Goal: Task Accomplishment & Management: Use online tool/utility

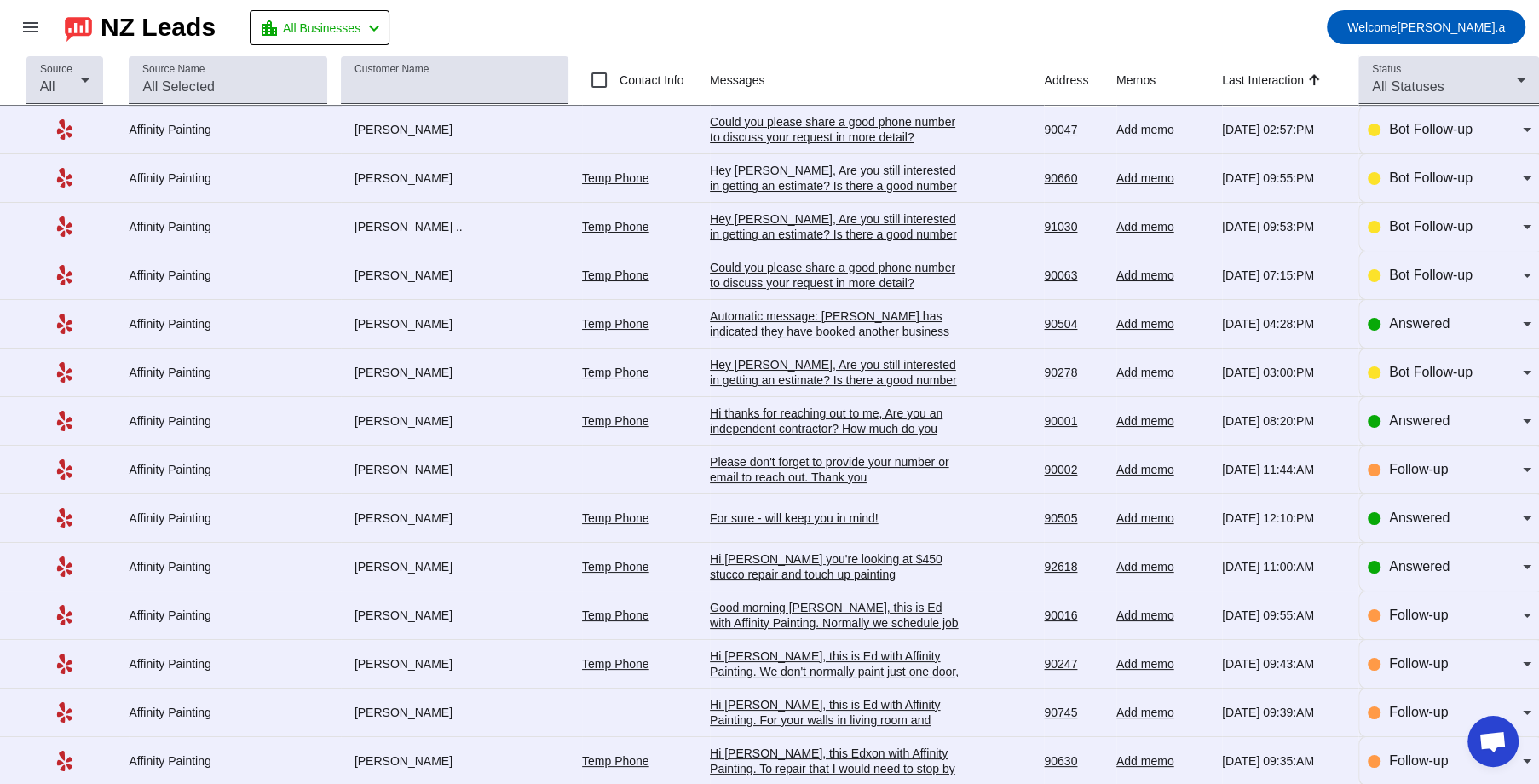
click at [364, 136] on div "[PERSON_NAME]" at bounding box center [454, 128] width 228 height 15
click at [782, 142] on div "Could you please share a good phone number to discuss your request in more deta…" at bounding box center [838, 129] width 255 height 31
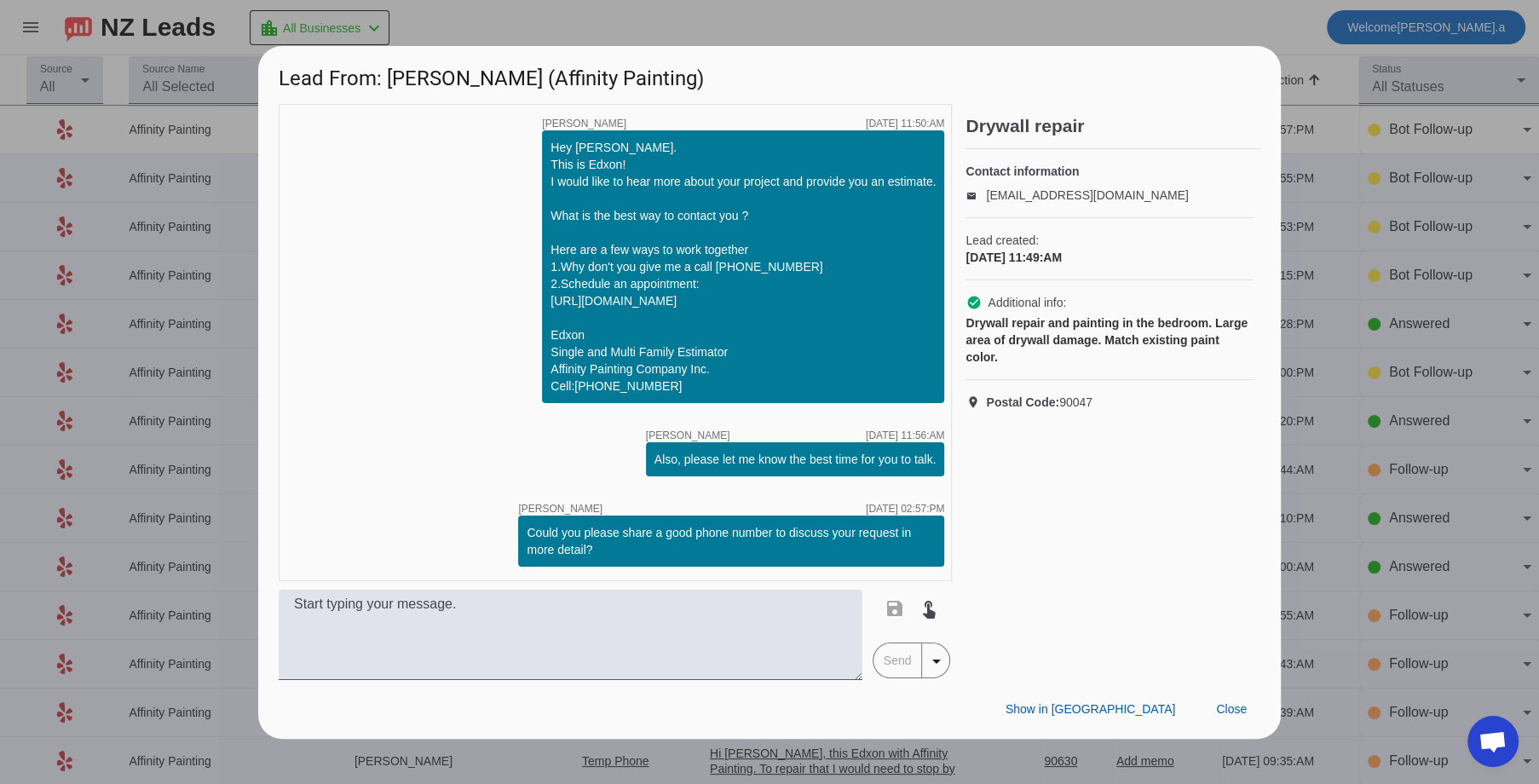
drag, startPoint x: 393, startPoint y: 73, endPoint x: 673, endPoint y: 73, distance: 280.0
click at [673, 73] on h1 "Lead From: [PERSON_NAME] (Affinity Painting)" at bounding box center [769, 74] width 1022 height 57
click at [1222, 720] on span at bounding box center [1231, 709] width 58 height 31
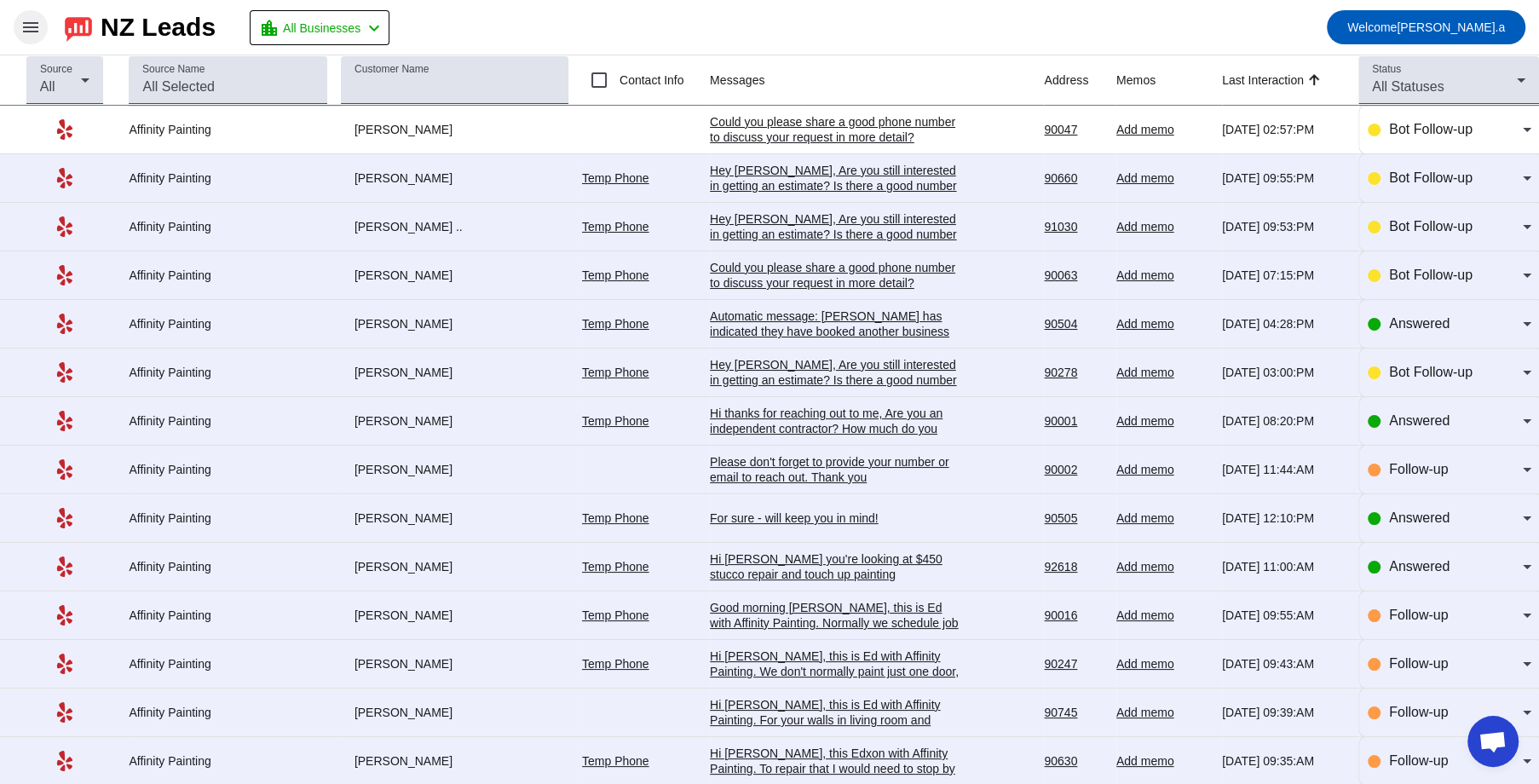
click at [38, 29] on mat-icon "menu" at bounding box center [30, 26] width 20 height 20
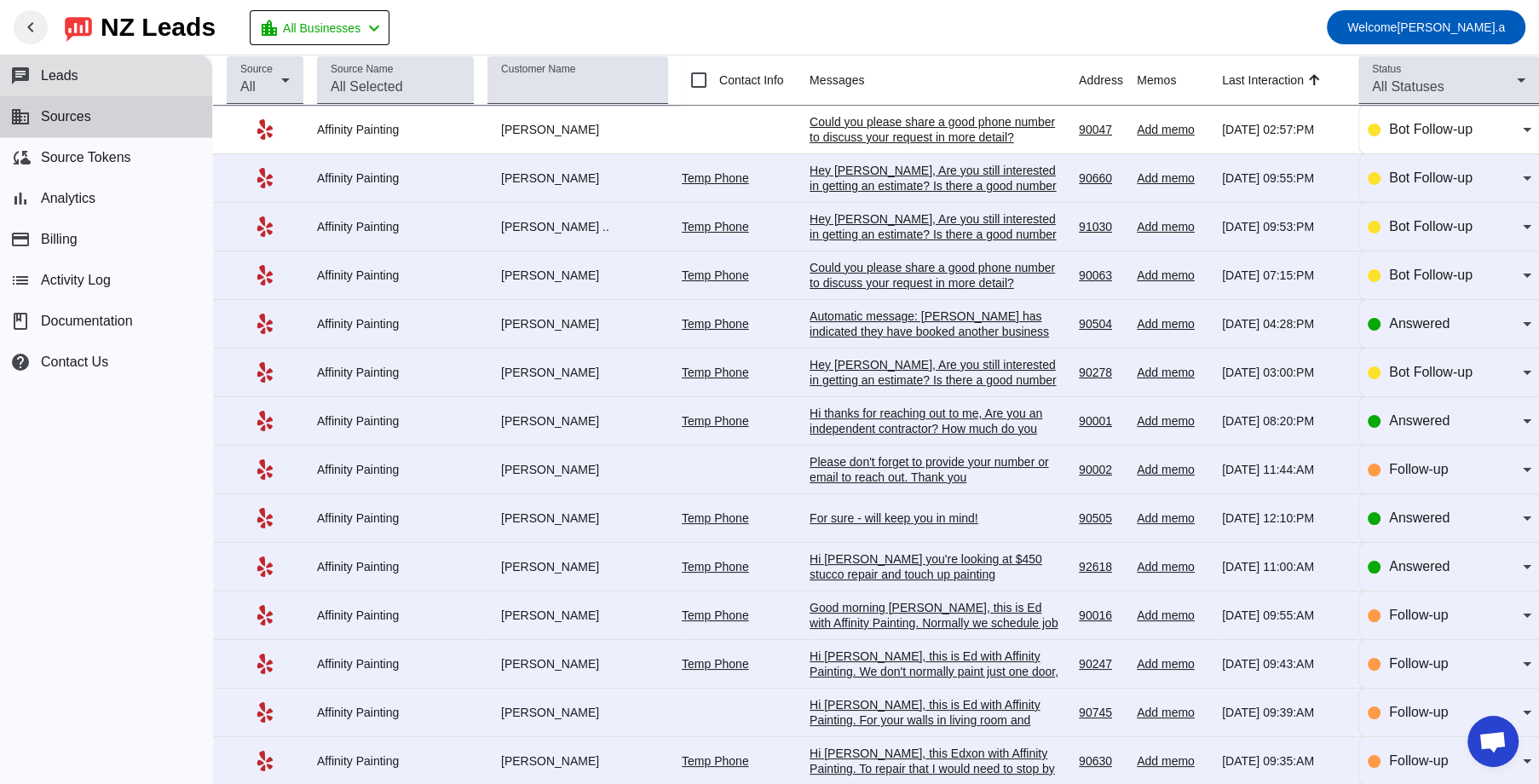
click at [73, 118] on span "Sources" at bounding box center [65, 116] width 50 height 15
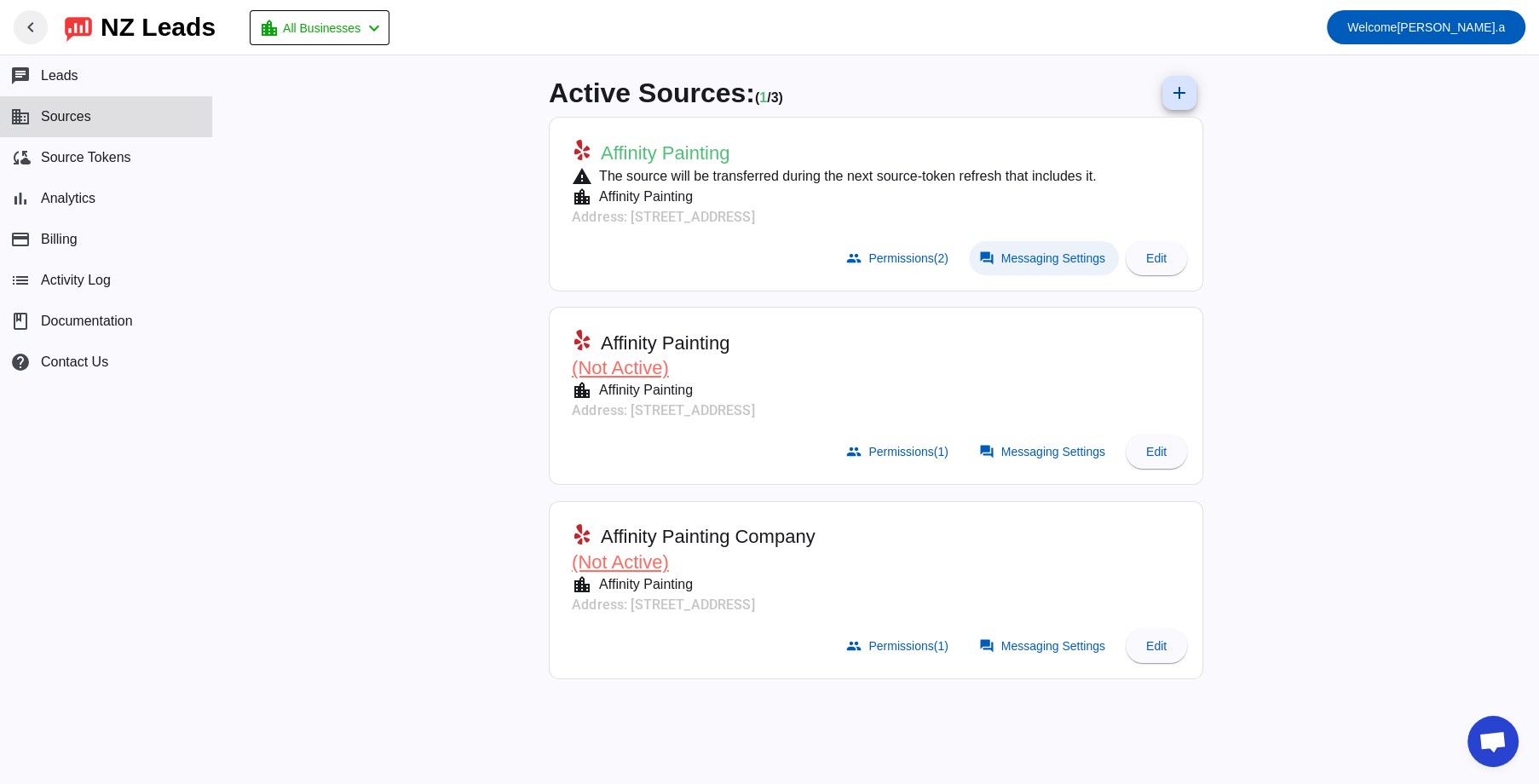
click at [1000, 254] on span at bounding box center [1044, 258] width 150 height 34
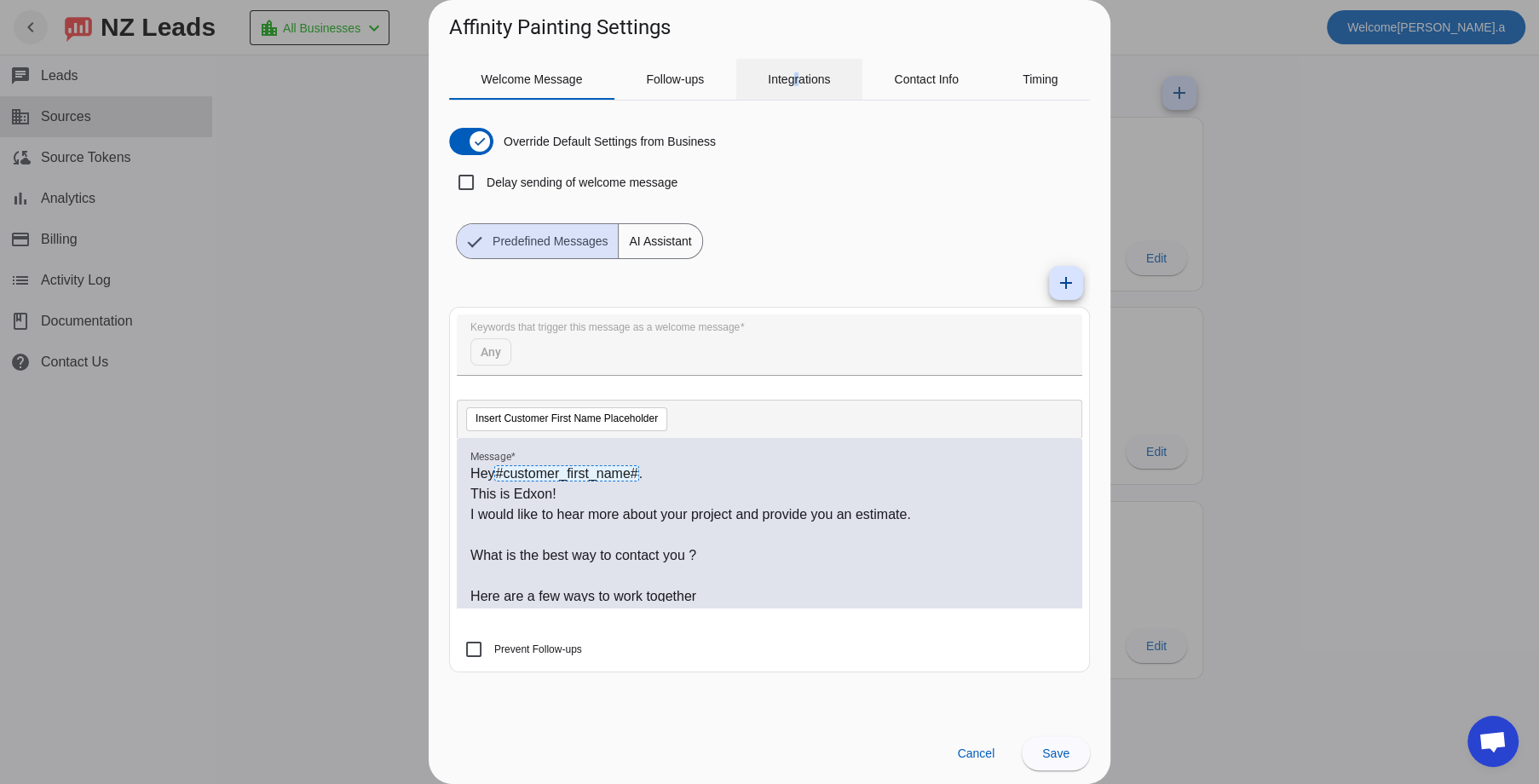
click at [796, 93] on span "Integrations" at bounding box center [798, 79] width 62 height 40
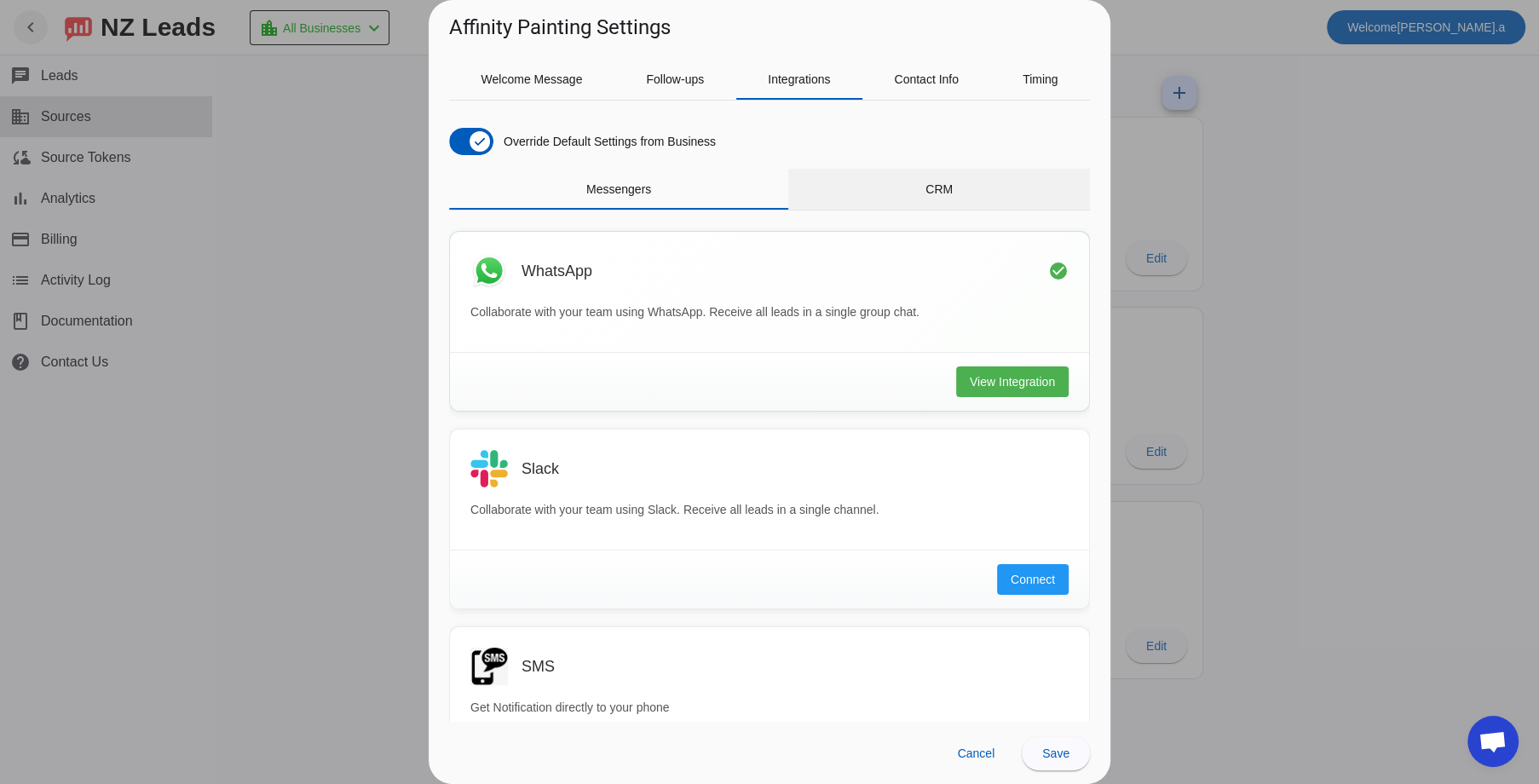
click at [926, 179] on span "CRM" at bounding box center [939, 189] width 27 height 40
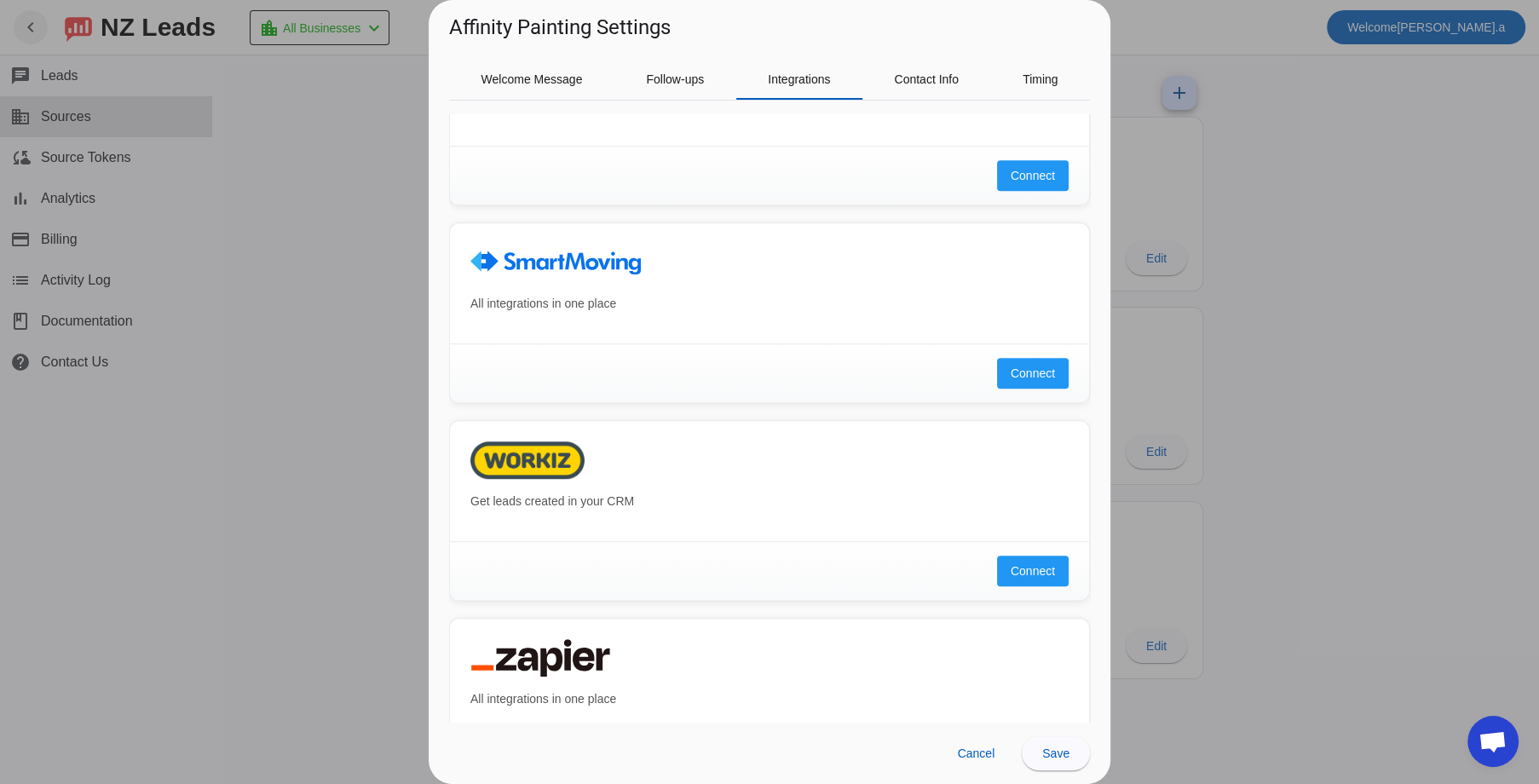
scroll to position [1079, 0]
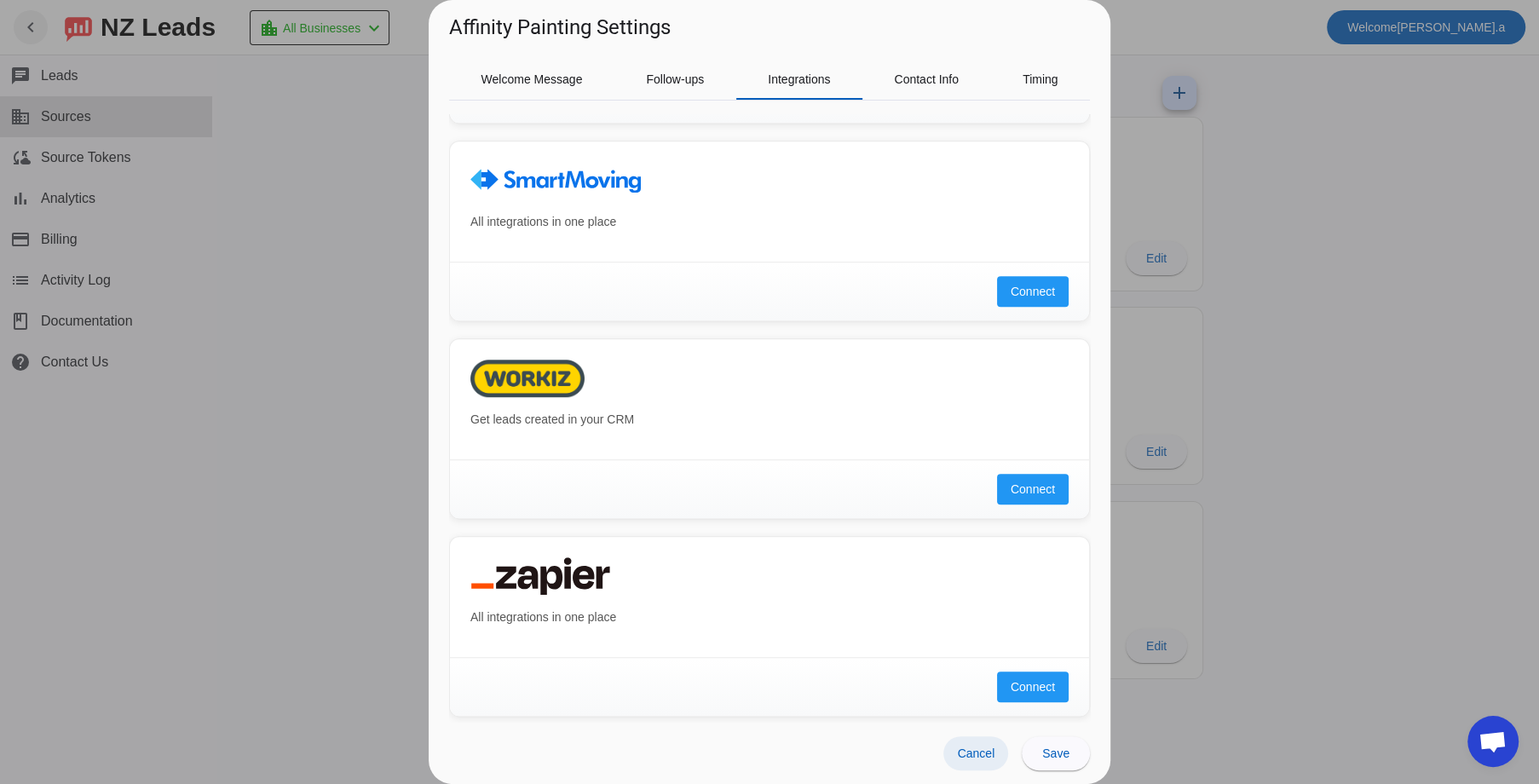
click at [989, 760] on span "Cancel" at bounding box center [975, 752] width 38 height 13
